Goal: Ask a question

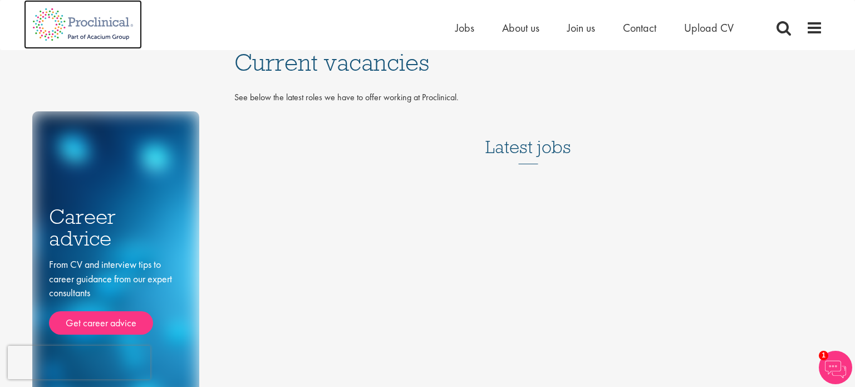
click at [59, 22] on img at bounding box center [83, 24] width 118 height 49
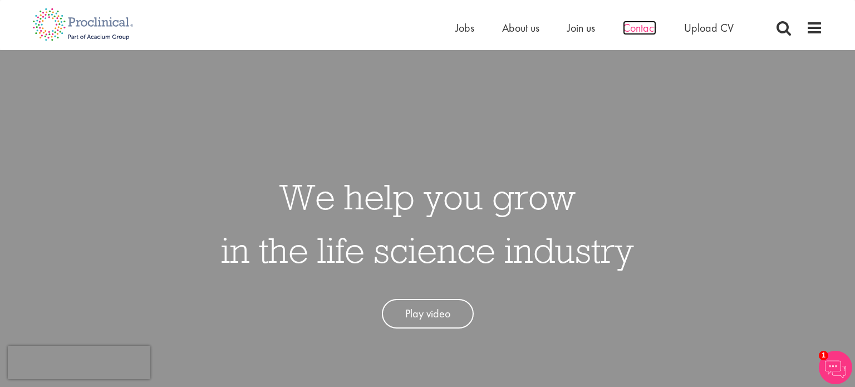
click at [643, 29] on span "Contact" at bounding box center [639, 28] width 33 height 14
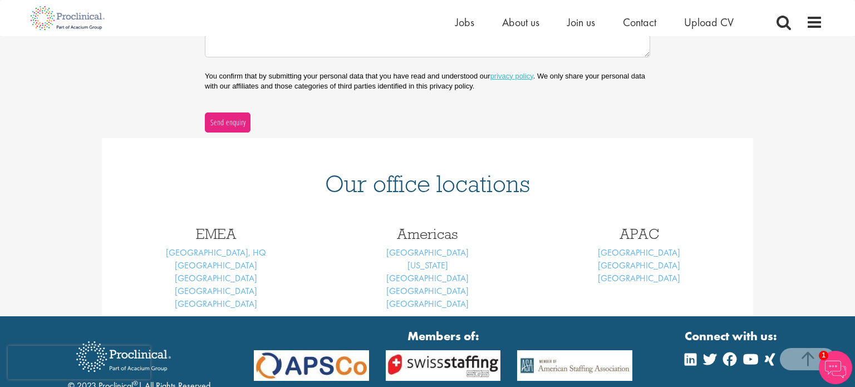
scroll to position [376, 0]
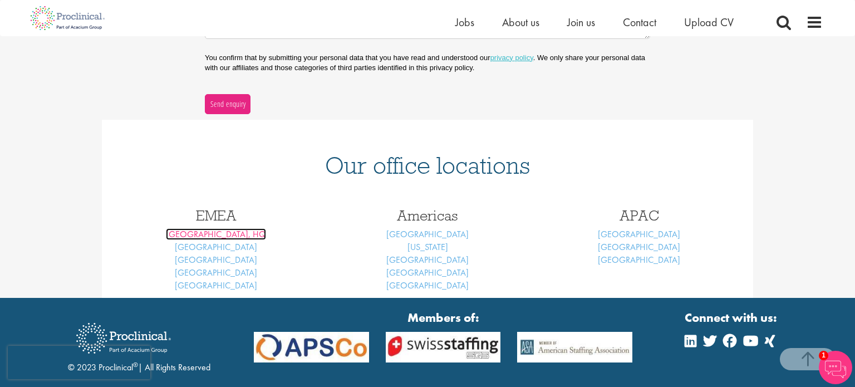
click at [230, 234] on link "[GEOGRAPHIC_DATA], HQ" at bounding box center [216, 234] width 100 height 12
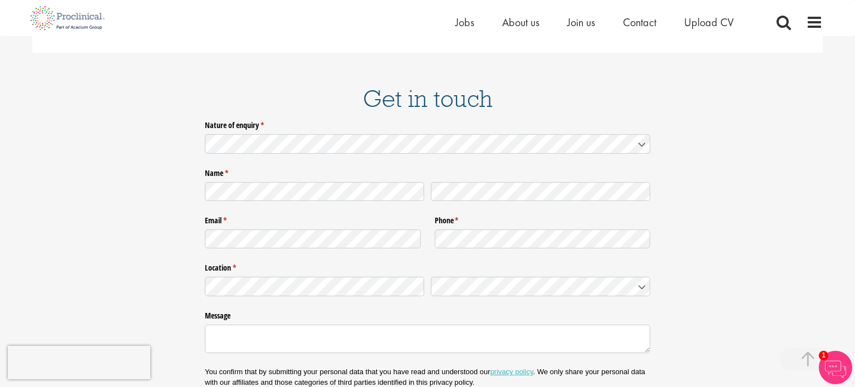
scroll to position [1806, 0]
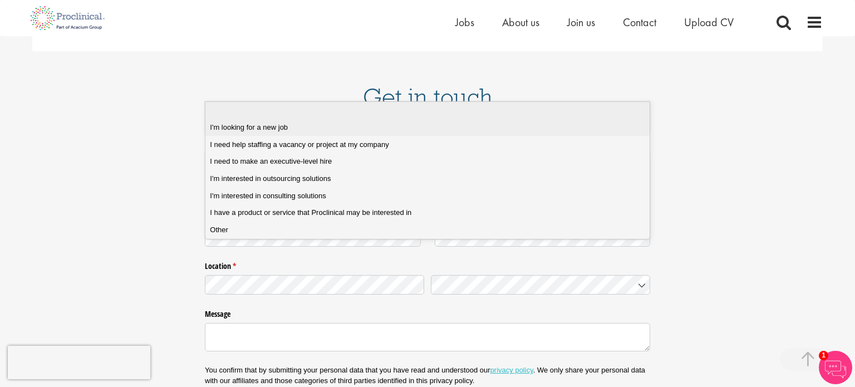
click at [391, 125] on div "I'm looking for a new job" at bounding box center [427, 127] width 435 height 10
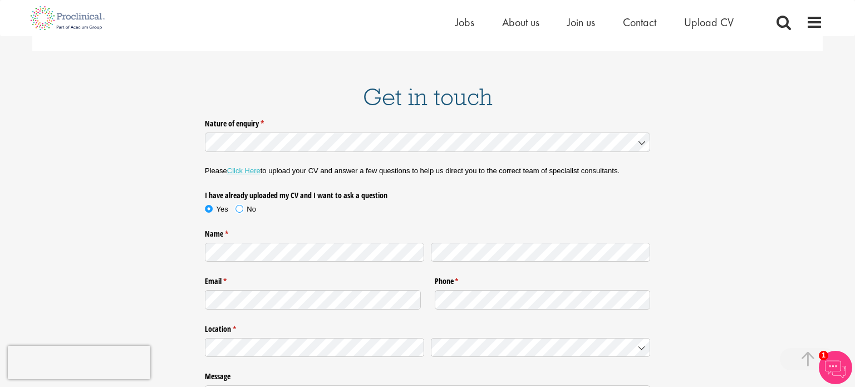
click at [252, 205] on span "No" at bounding box center [251, 209] width 9 height 8
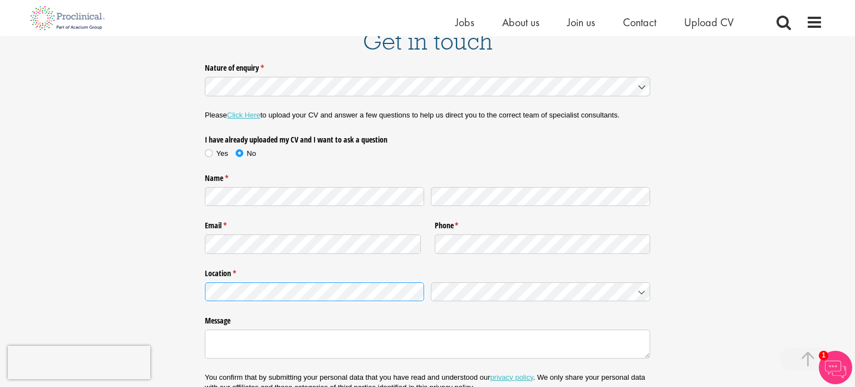
scroll to position [1862, 0]
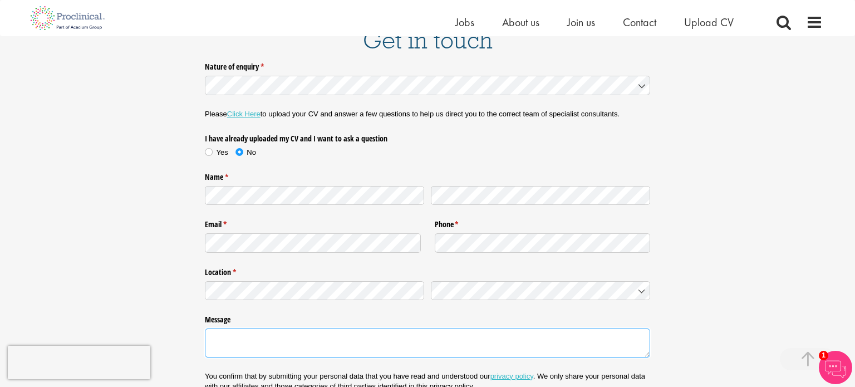
click at [345, 328] on textarea "Message" at bounding box center [427, 342] width 445 height 29
click at [504, 328] on textarea "Hi I am a medical doctor and have been a GP for 10 years. I was looking to move…" at bounding box center [427, 342] width 445 height 29
click at [626, 328] on textarea "Hi I am a medical doctor and have been a GP for 10 years. I was looking to move…" at bounding box center [427, 342] width 445 height 29
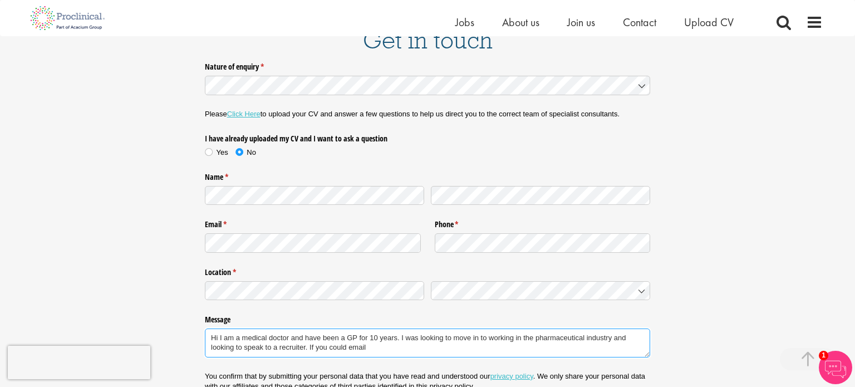
click at [616, 328] on textarea "Hi I am a medical doctor and have been a GP for 10 years. I was looking to move…" at bounding box center [427, 342] width 445 height 29
click at [565, 328] on textarea "Hi I am a medical doctor and have been a GP for 10 years. I was looking to move…" at bounding box center [427, 342] width 445 height 29
click at [613, 328] on textarea "Hi I am a medical doctor and have been a GP for 10 years. I was looking to move…" at bounding box center [427, 342] width 445 height 29
click at [527, 328] on textarea "Hi I am a medical doctor and have been a GP for 10 years. I was looking to move…" at bounding box center [427, 342] width 445 height 29
click at [217, 328] on textarea "Hi I am a medical doctor and have been a GP for 10 years. I was looking to move…" at bounding box center [427, 342] width 445 height 29
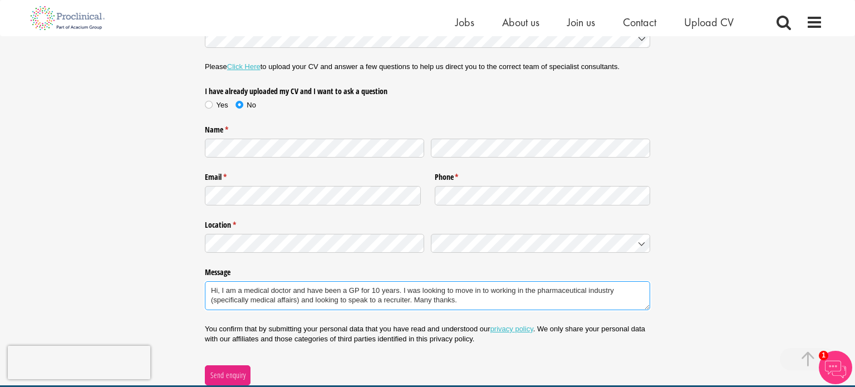
scroll to position [1908, 0]
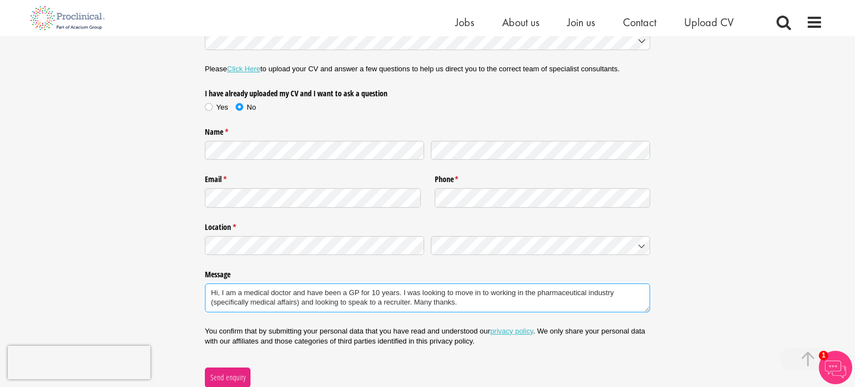
click at [483, 283] on textarea "Hi, I am a medical doctor and have been a GP for 10 years. I was looking to mov…" at bounding box center [427, 297] width 445 height 29
click at [337, 283] on textarea "Hi, I am a medical doctor and have been a GP for 10 years. I was looking to mov…" at bounding box center [427, 297] width 445 height 29
click at [444, 283] on textarea "Hi, I am a medical doctor and have been a GP for 10 years. I was looking to mov…" at bounding box center [427, 297] width 445 height 29
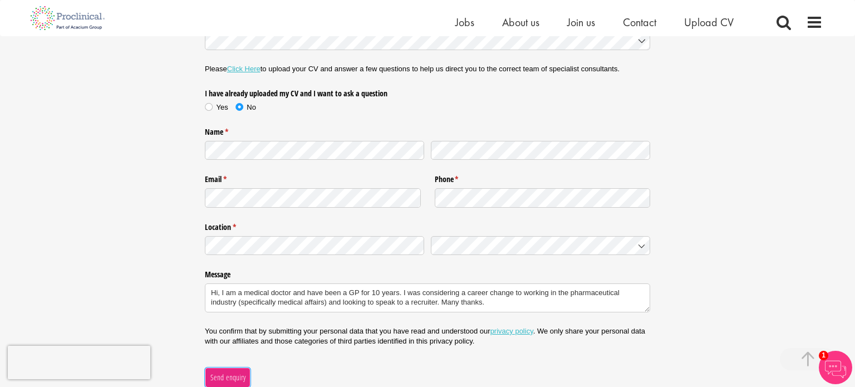
type textarea "Hi, I am a medical doctor and have been a GP for 10 years. I was considering a …"
click at [217, 371] on span "Send enquiry" at bounding box center [228, 377] width 36 height 12
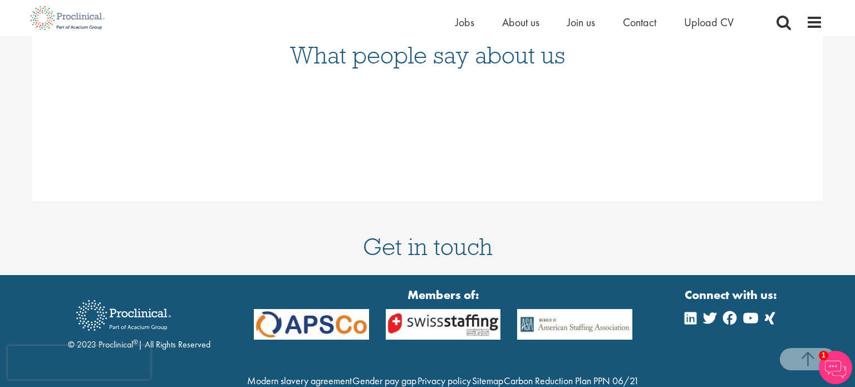
scroll to position [1645, 0]
